Goal: Task Accomplishment & Management: Use online tool/utility

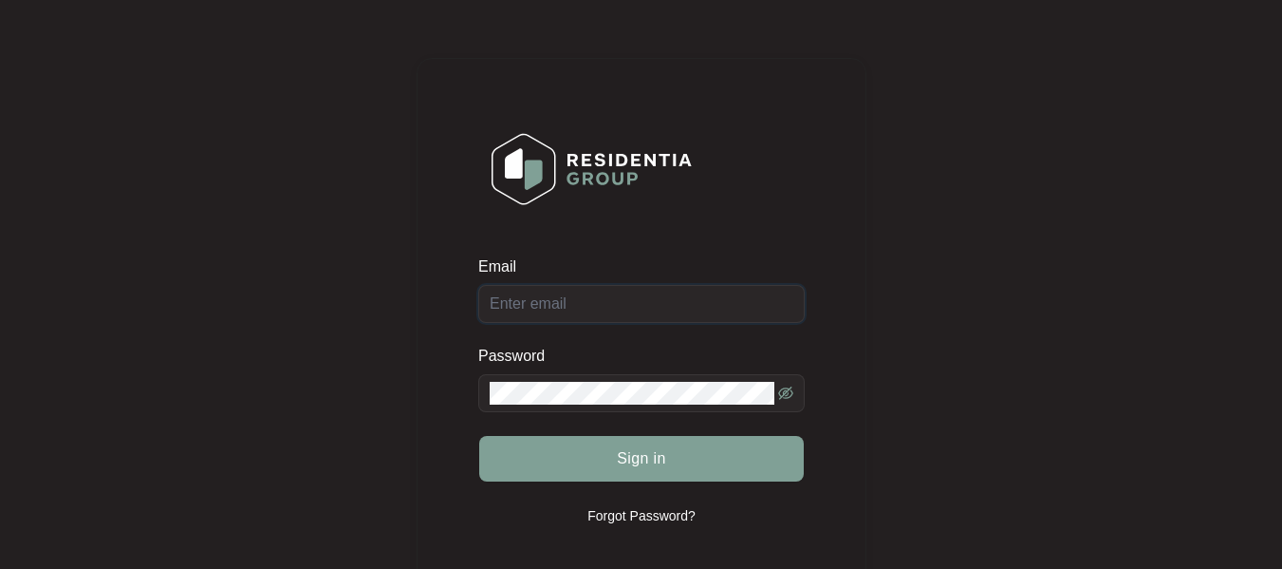
type input "[EMAIL_ADDRESS][DOMAIN_NAME]"
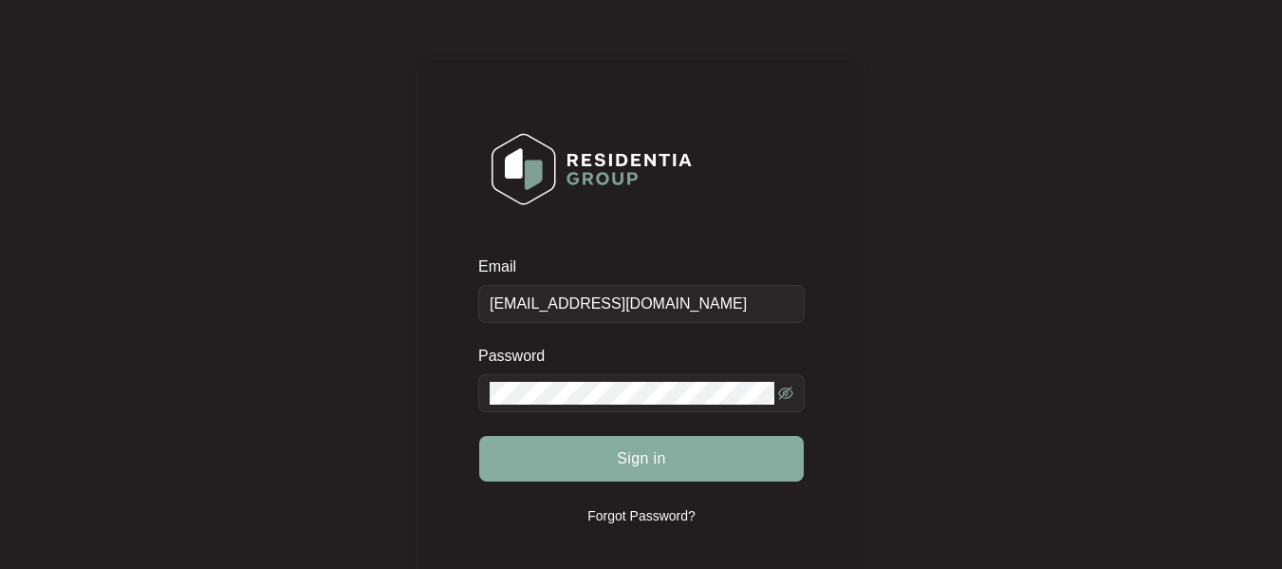
drag, startPoint x: 0, startPoint y: 0, endPoint x: 618, endPoint y: 459, distance: 769.9
click at [618, 459] on span "Sign in" at bounding box center [641, 458] width 49 height 23
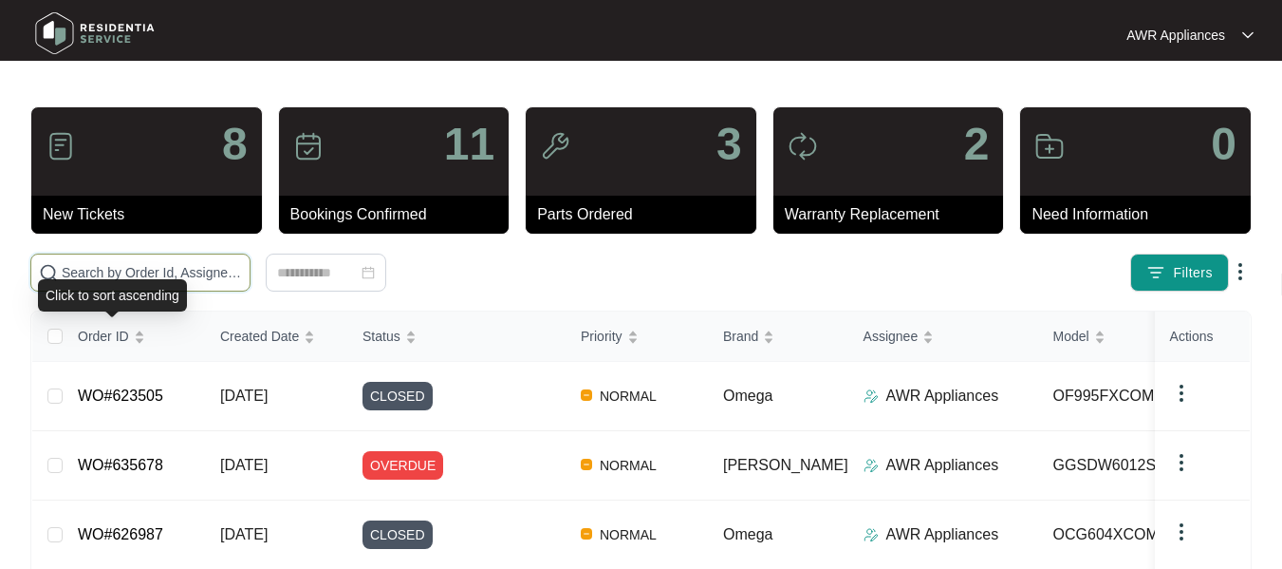
click at [100, 270] on input "text" at bounding box center [152, 272] width 180 height 21
paste input "635678"
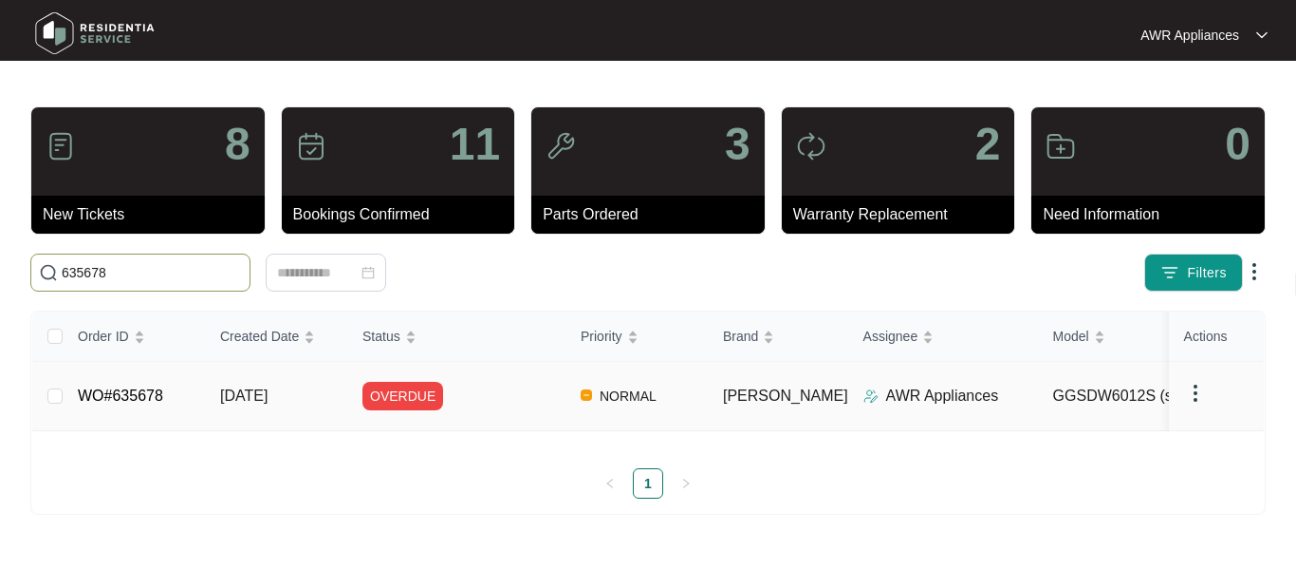
type input "635678"
click at [263, 387] on span "[DATE]" at bounding box center [243, 395] width 47 height 16
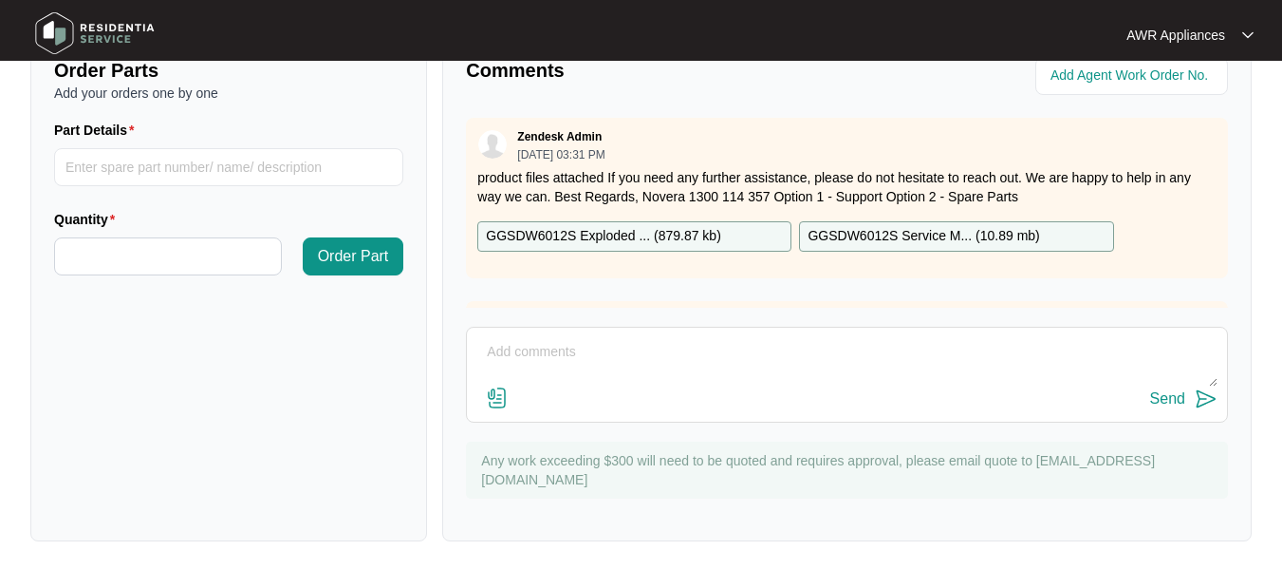
scroll to position [710, 0]
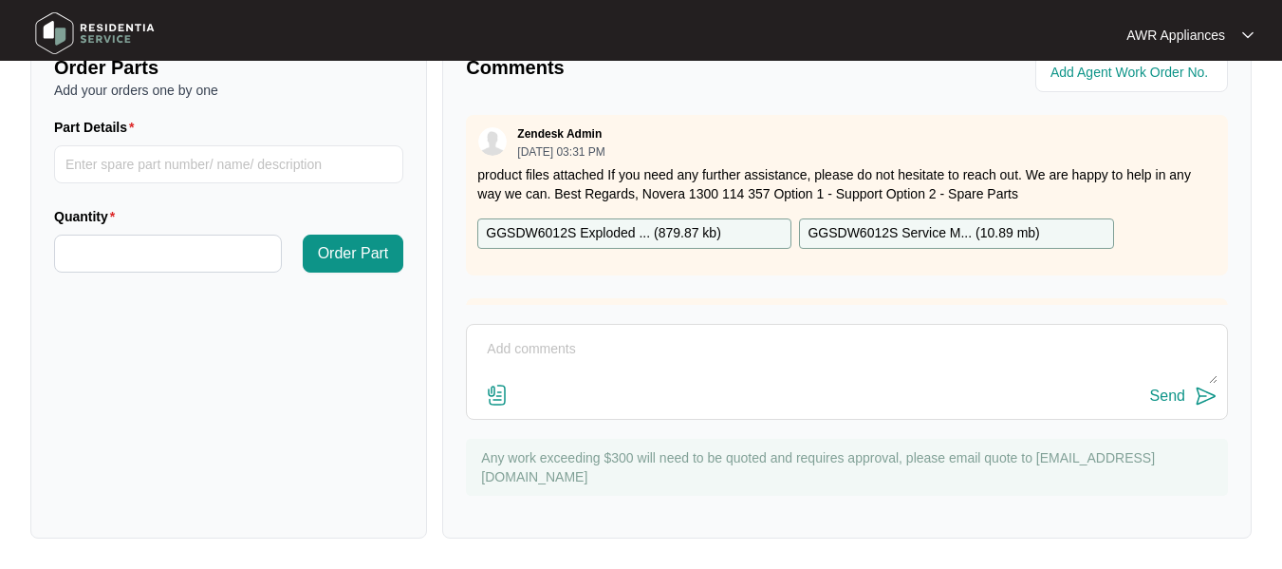
click at [566, 357] on textarea at bounding box center [846, 358] width 741 height 49
type textarea "Left message for property manager again."
click at [1154, 389] on div "Send" at bounding box center [1167, 395] width 35 height 17
